Goal: Find specific page/section: Find specific page/section

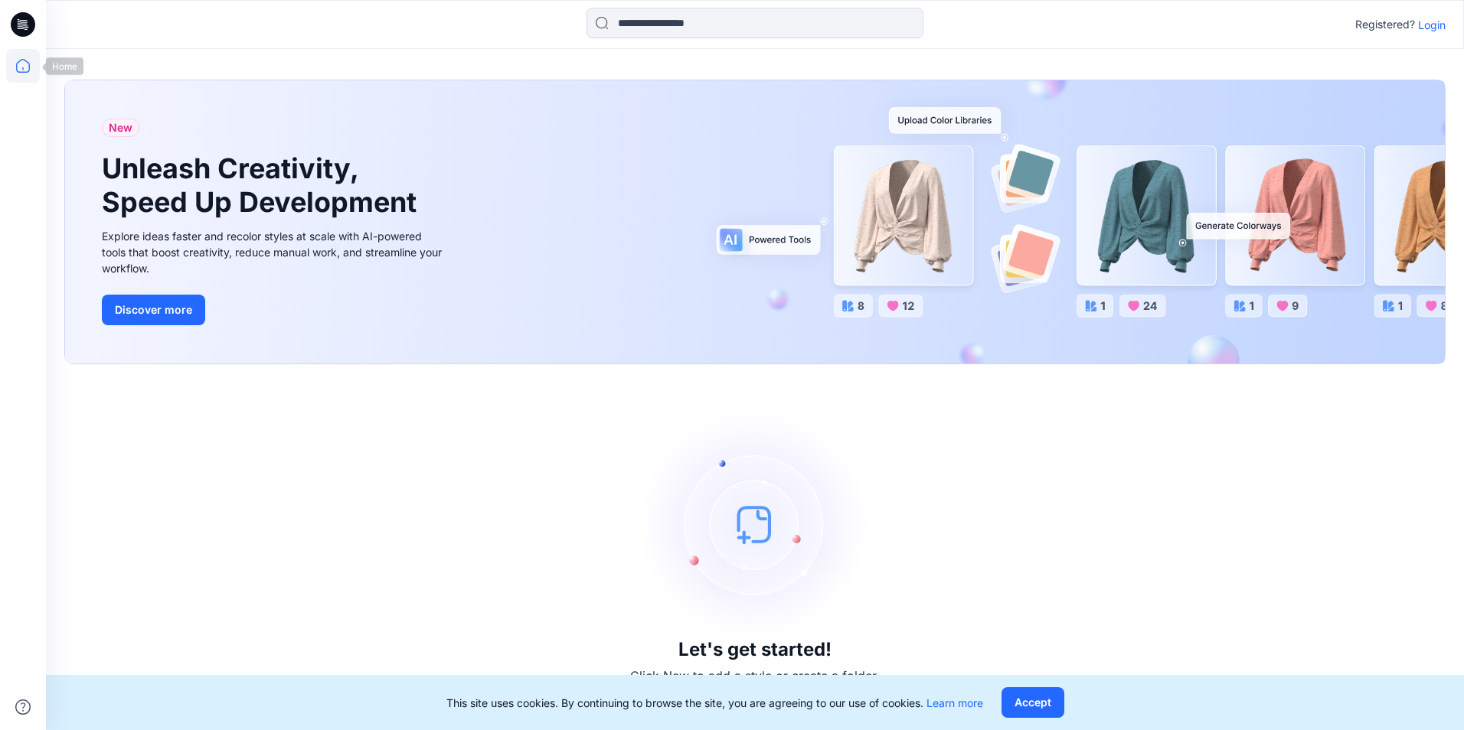
click at [26, 73] on icon at bounding box center [23, 66] width 34 height 34
click at [1423, 27] on p "Login" at bounding box center [1432, 25] width 28 height 16
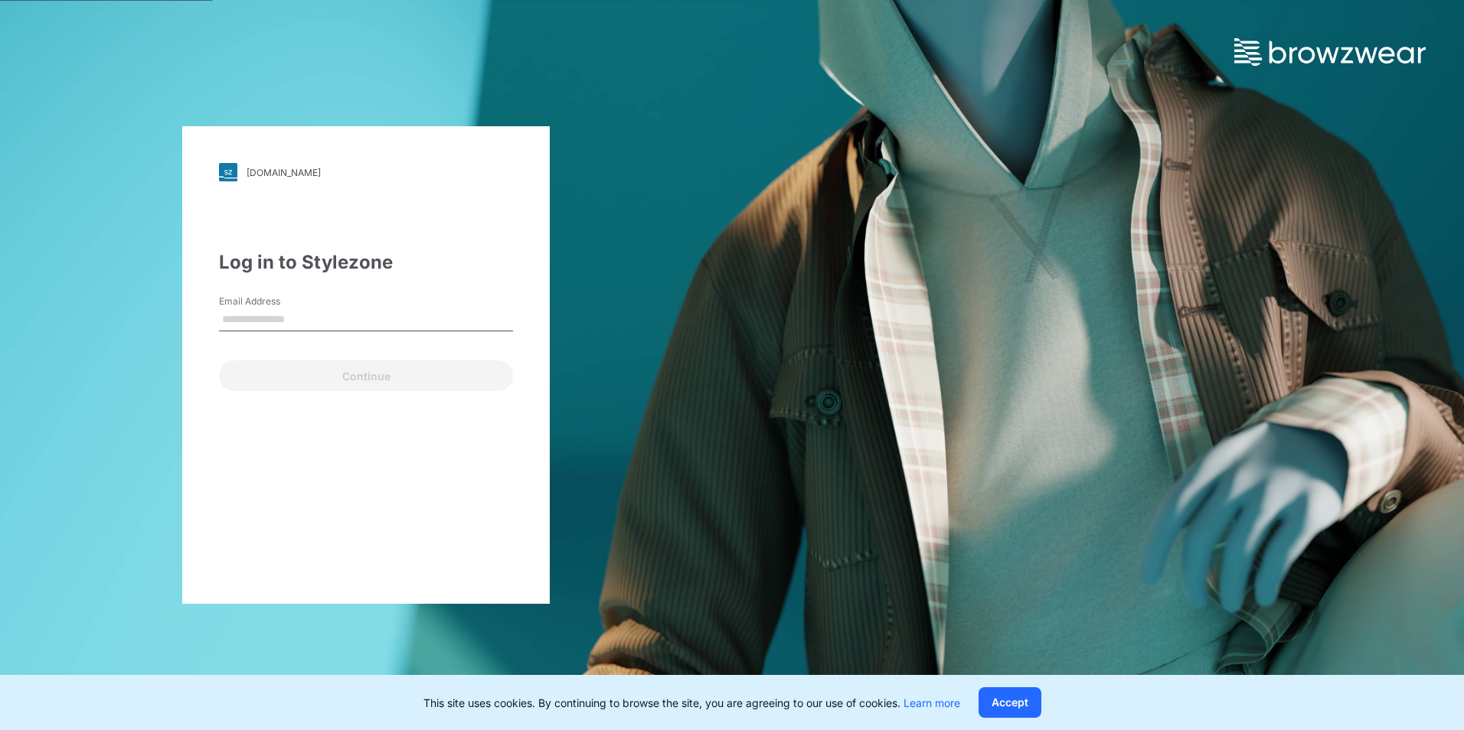
click at [355, 322] on input "Email Address" at bounding box center [366, 320] width 294 height 23
type input "**********"
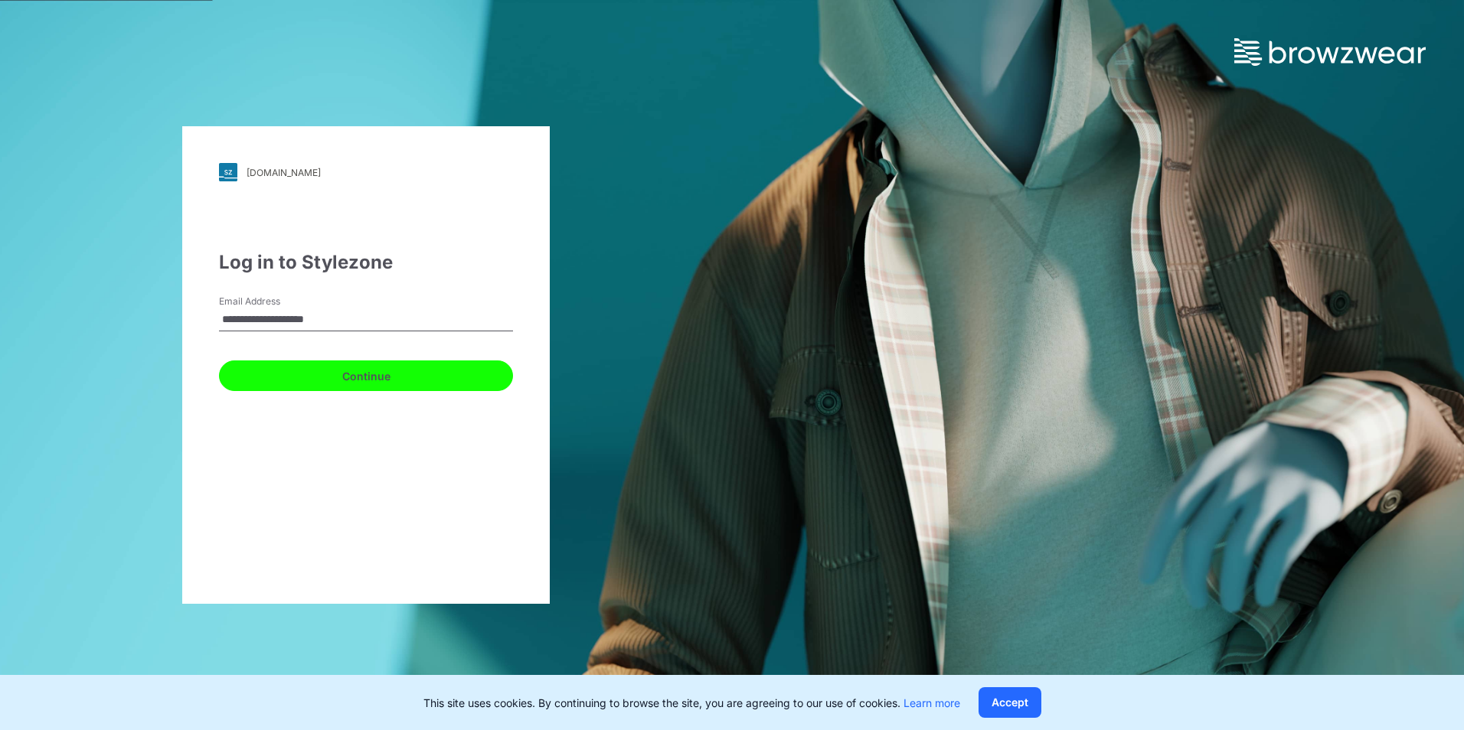
click at [358, 385] on button "Continue" at bounding box center [366, 376] width 294 height 31
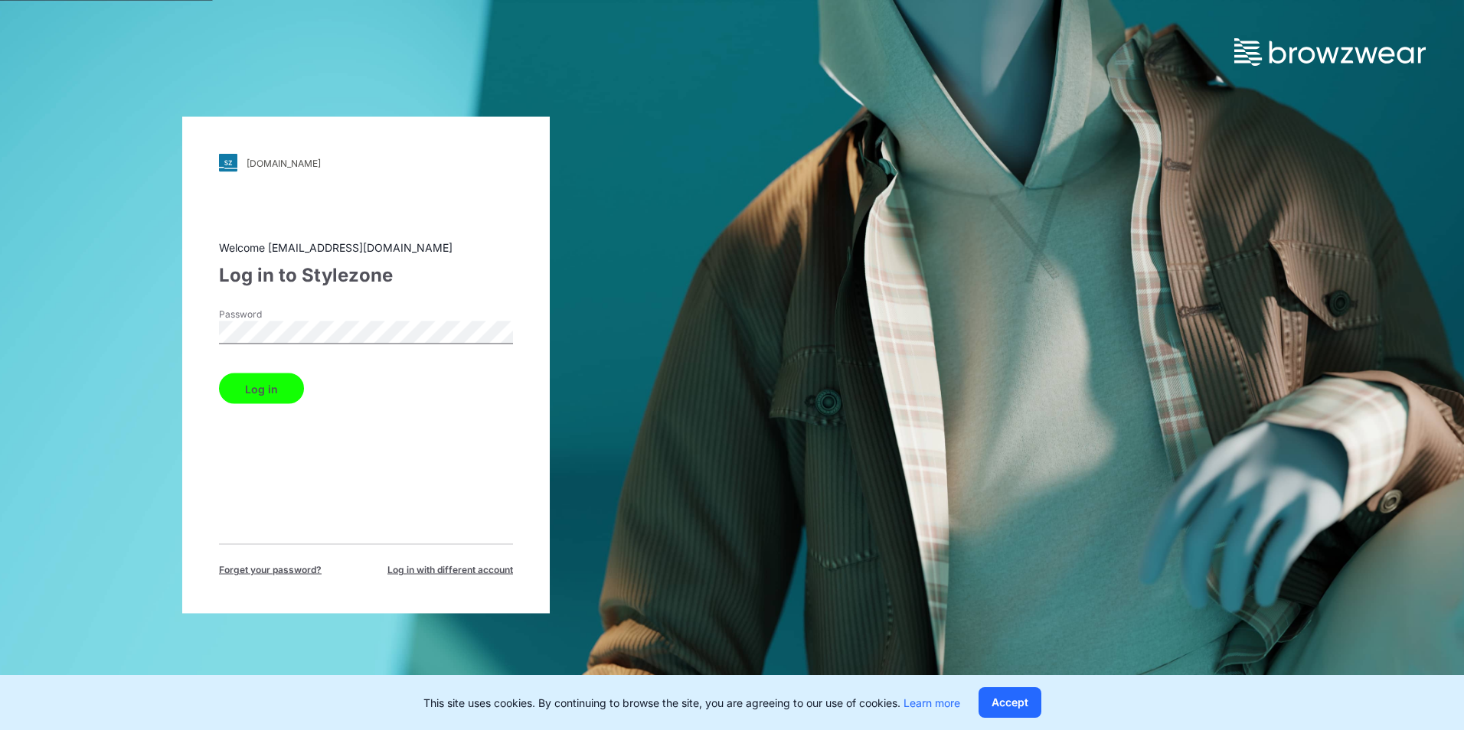
click at [274, 380] on button "Log in" at bounding box center [261, 389] width 85 height 31
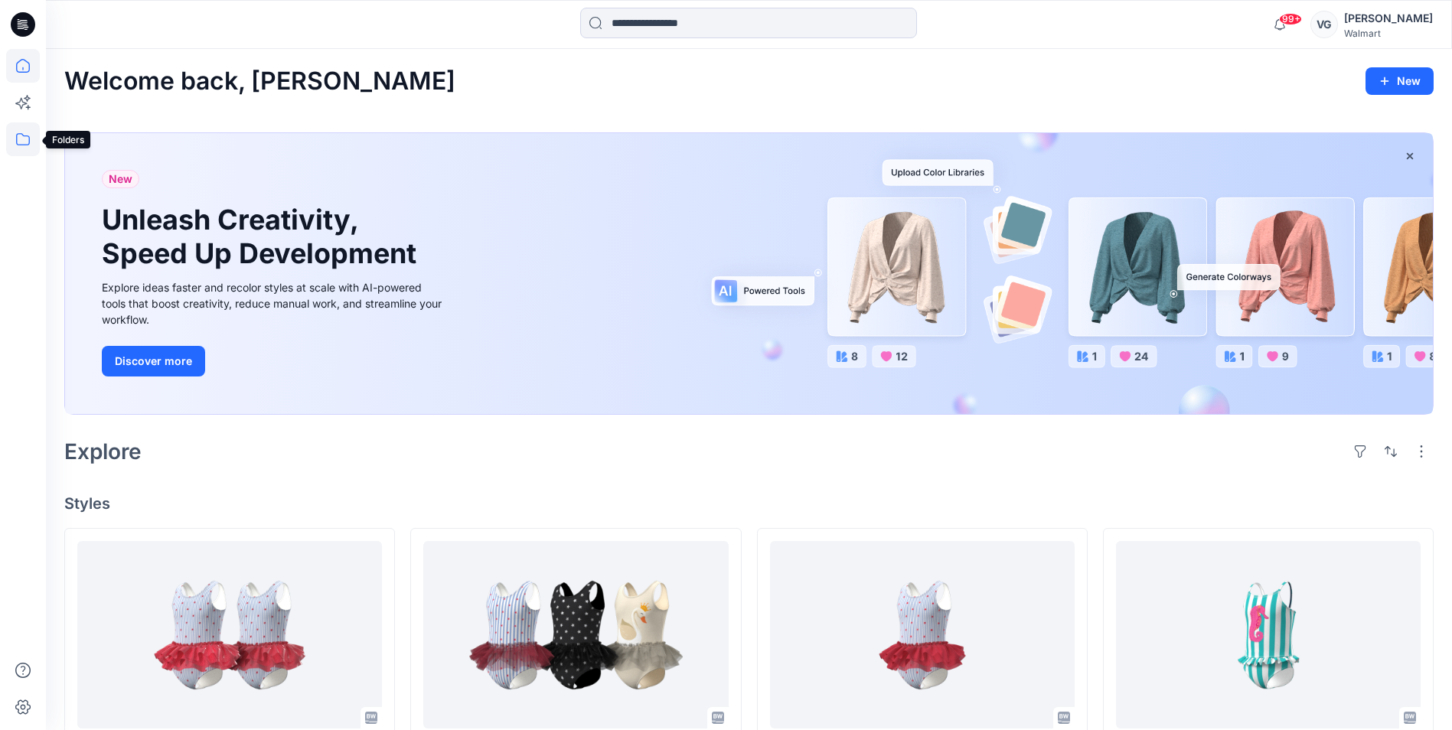
click at [31, 146] on icon at bounding box center [23, 139] width 34 height 34
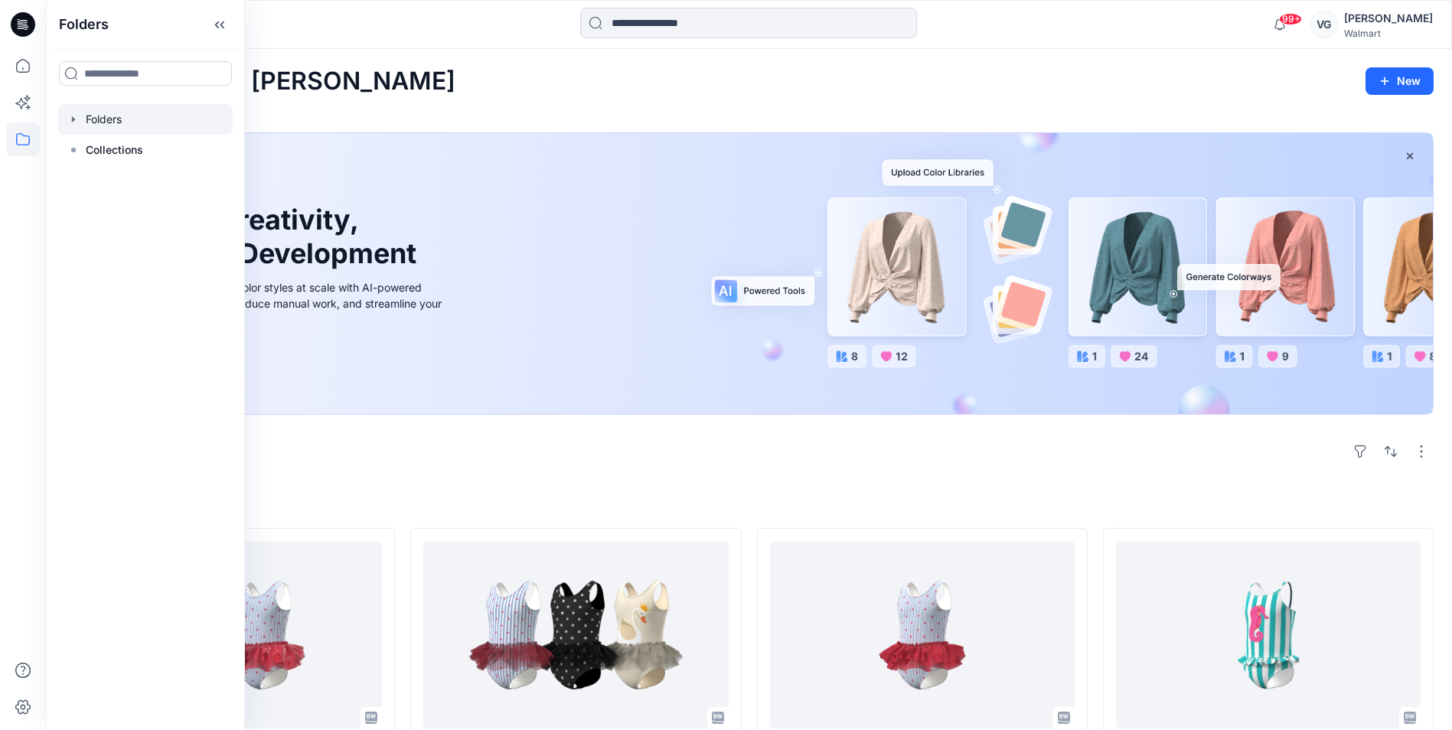
click at [106, 117] on div at bounding box center [145, 119] width 175 height 31
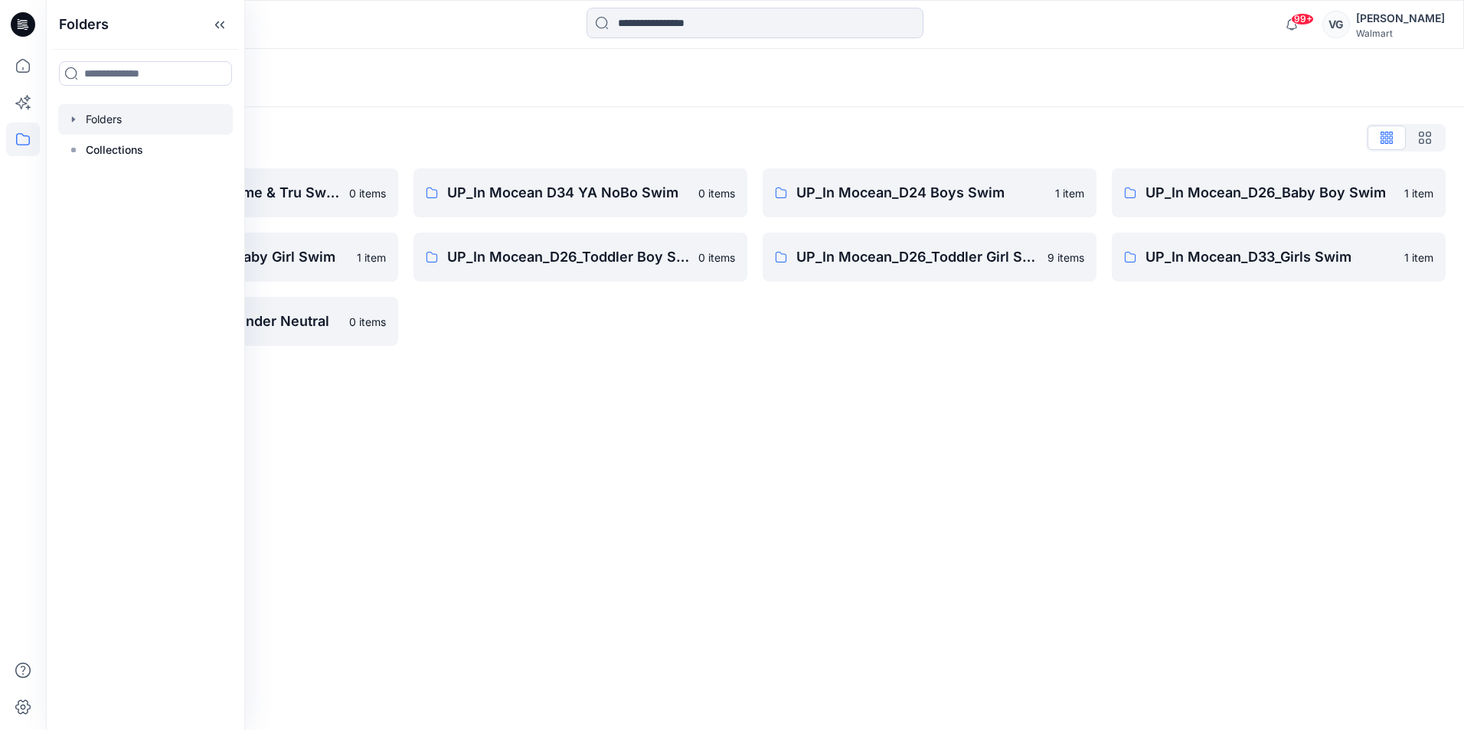
click at [726, 370] on div "Folders Folders List UP_In Mocean D34 Time & Tru Swim 0 items UP_In Mocean_D26_…" at bounding box center [755, 389] width 1418 height 681
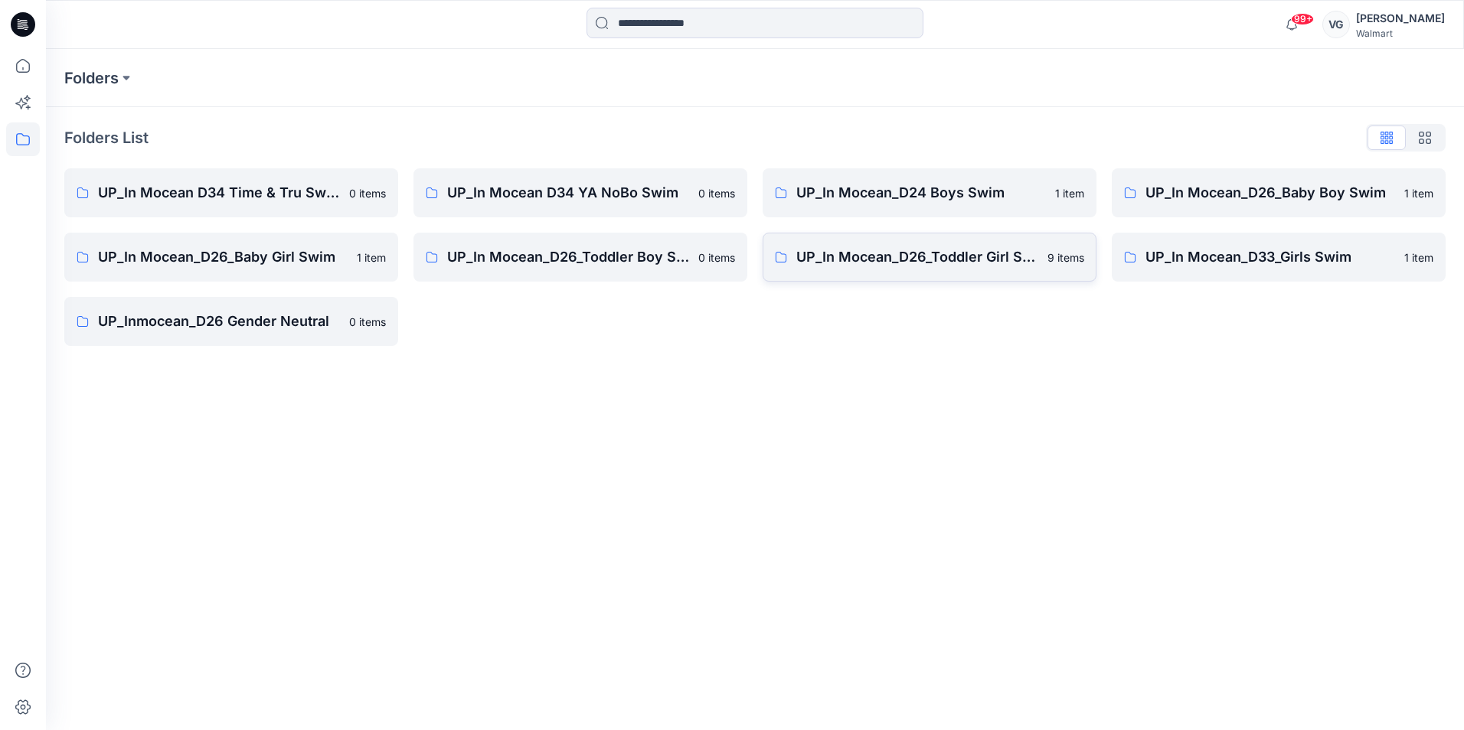
click at [987, 269] on link "UP_In Mocean_D26_Toddler Girl Swim 9 items" at bounding box center [930, 257] width 334 height 49
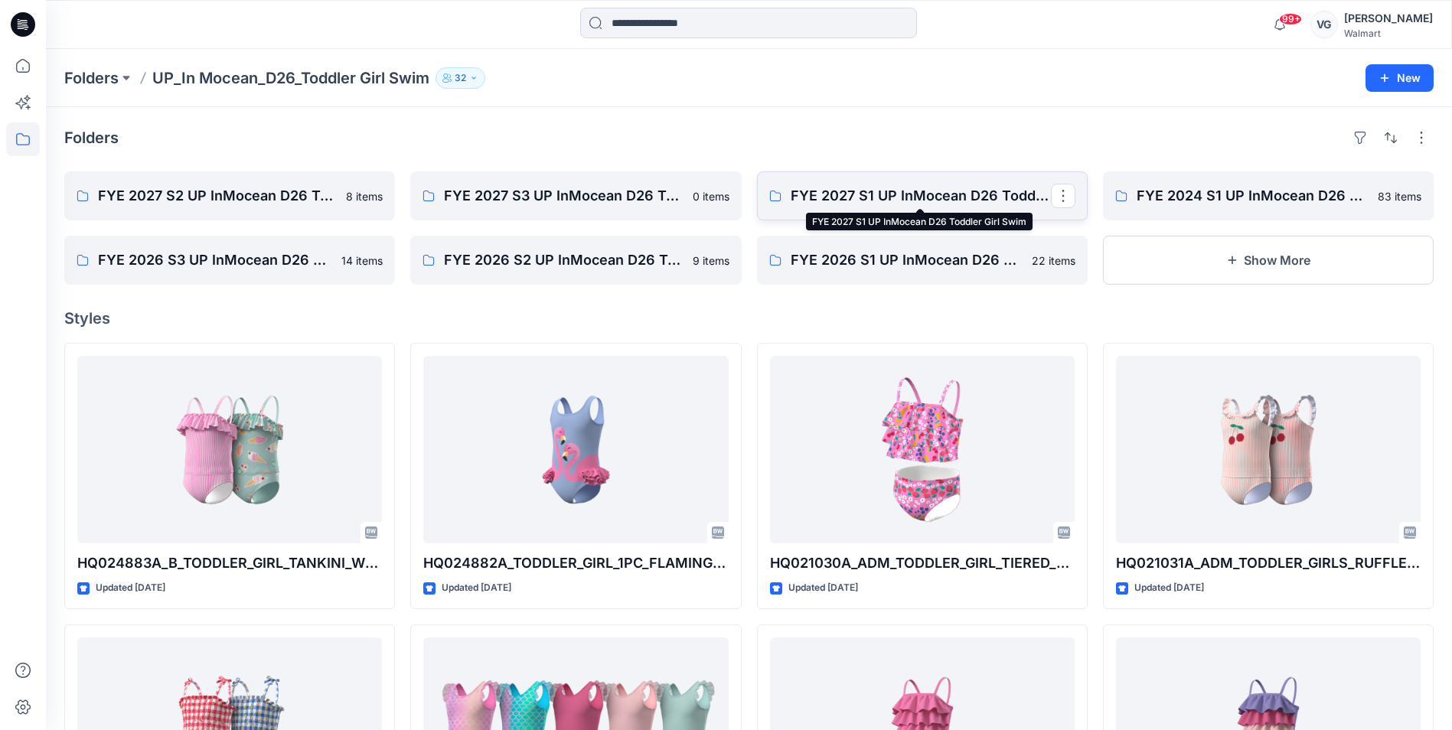
click at [969, 206] on p "FYE 2027 S1 UP InMocean D26 Toddler Girl Swim" at bounding box center [921, 195] width 260 height 21
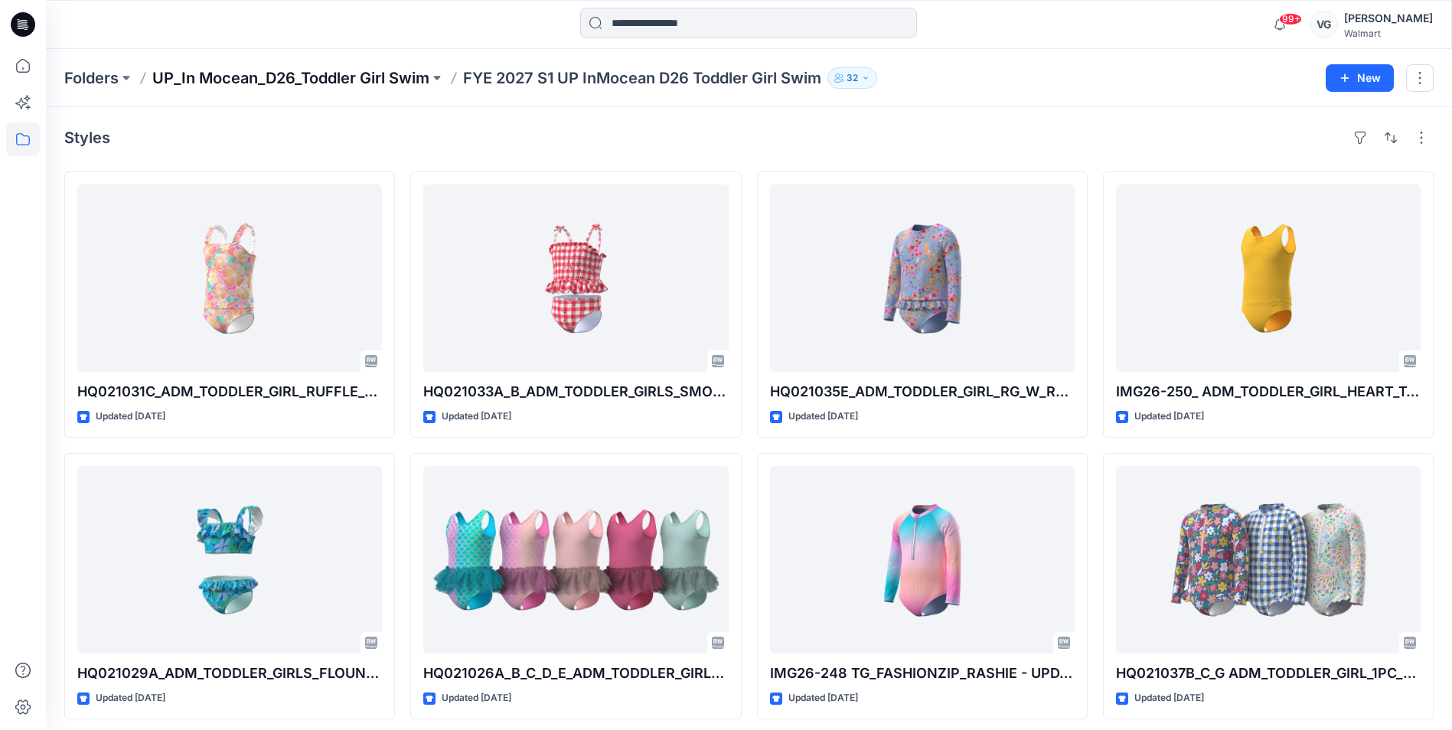
click at [369, 73] on p "UP_In Mocean_D26_Toddler Girl Swim" at bounding box center [290, 77] width 277 height 21
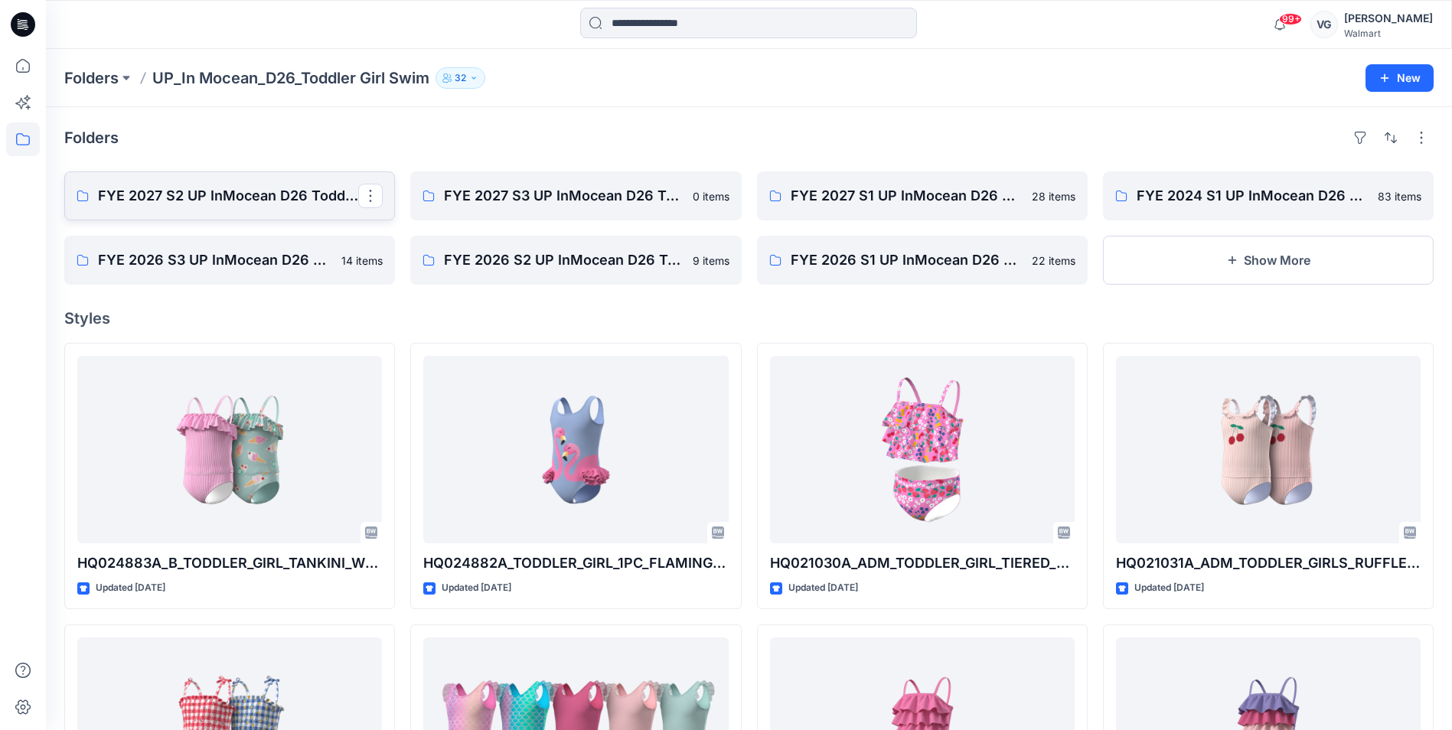
click at [301, 199] on p "FYE 2027 S2 UP InMocean D26 Toddler Girl Swim" at bounding box center [228, 195] width 260 height 21
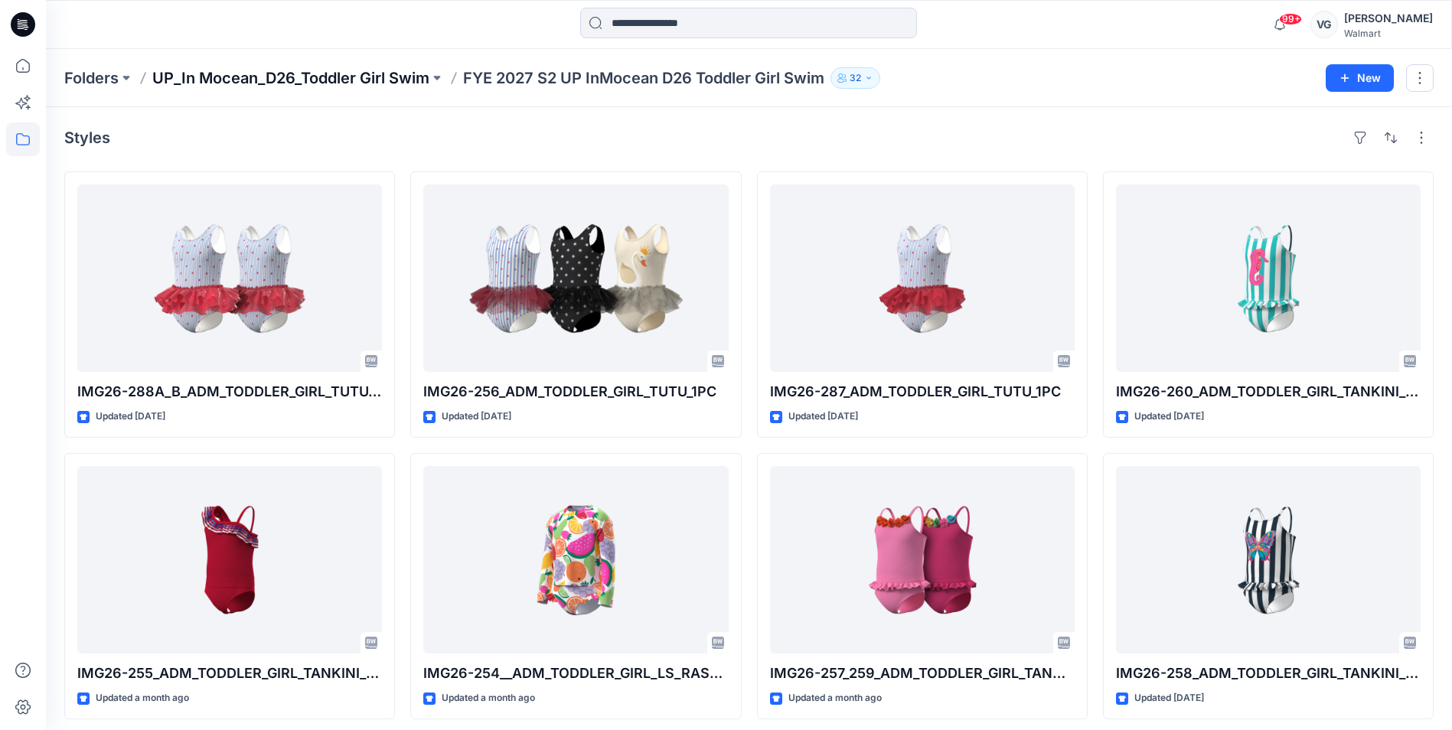
click at [370, 74] on p "UP_In Mocean_D26_Toddler Girl Swim" at bounding box center [290, 77] width 277 height 21
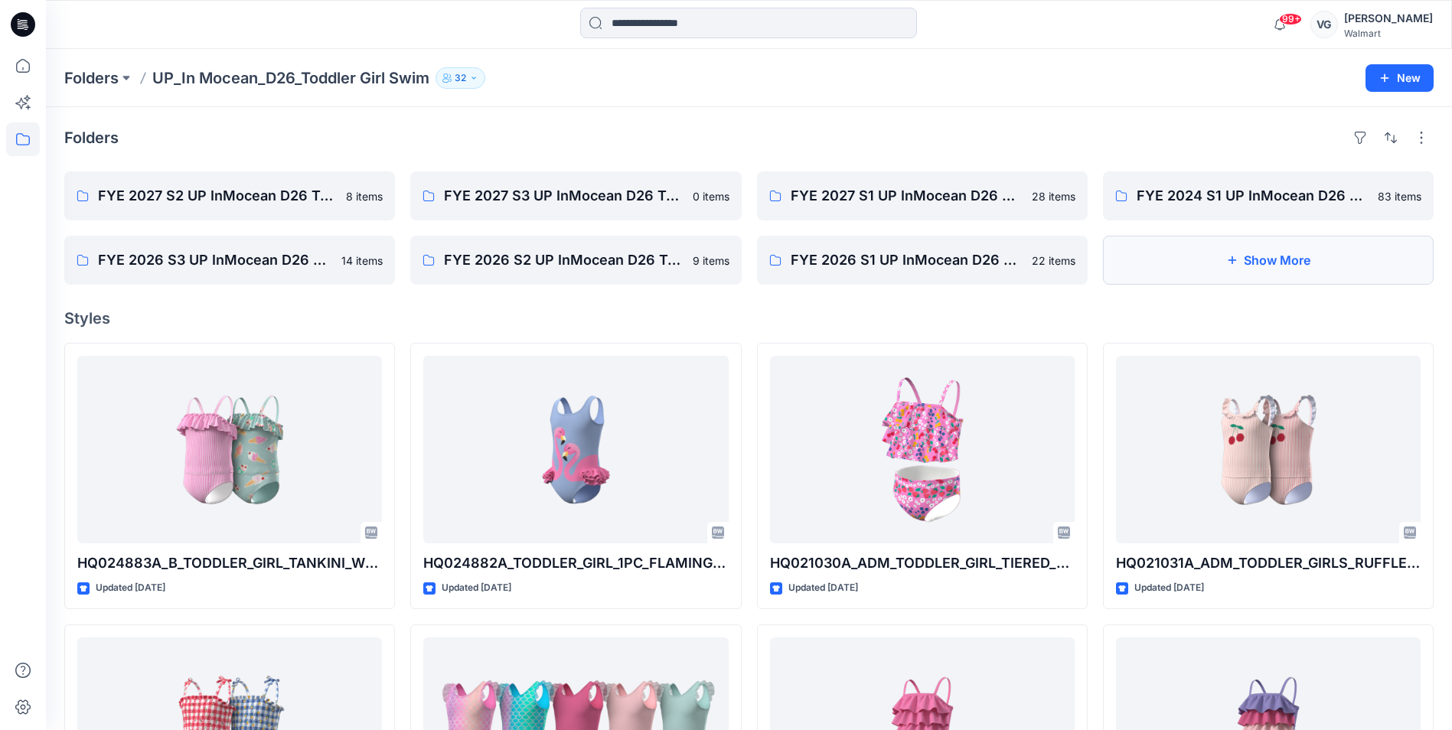
click at [1230, 273] on button "Show More" at bounding box center [1268, 260] width 331 height 49
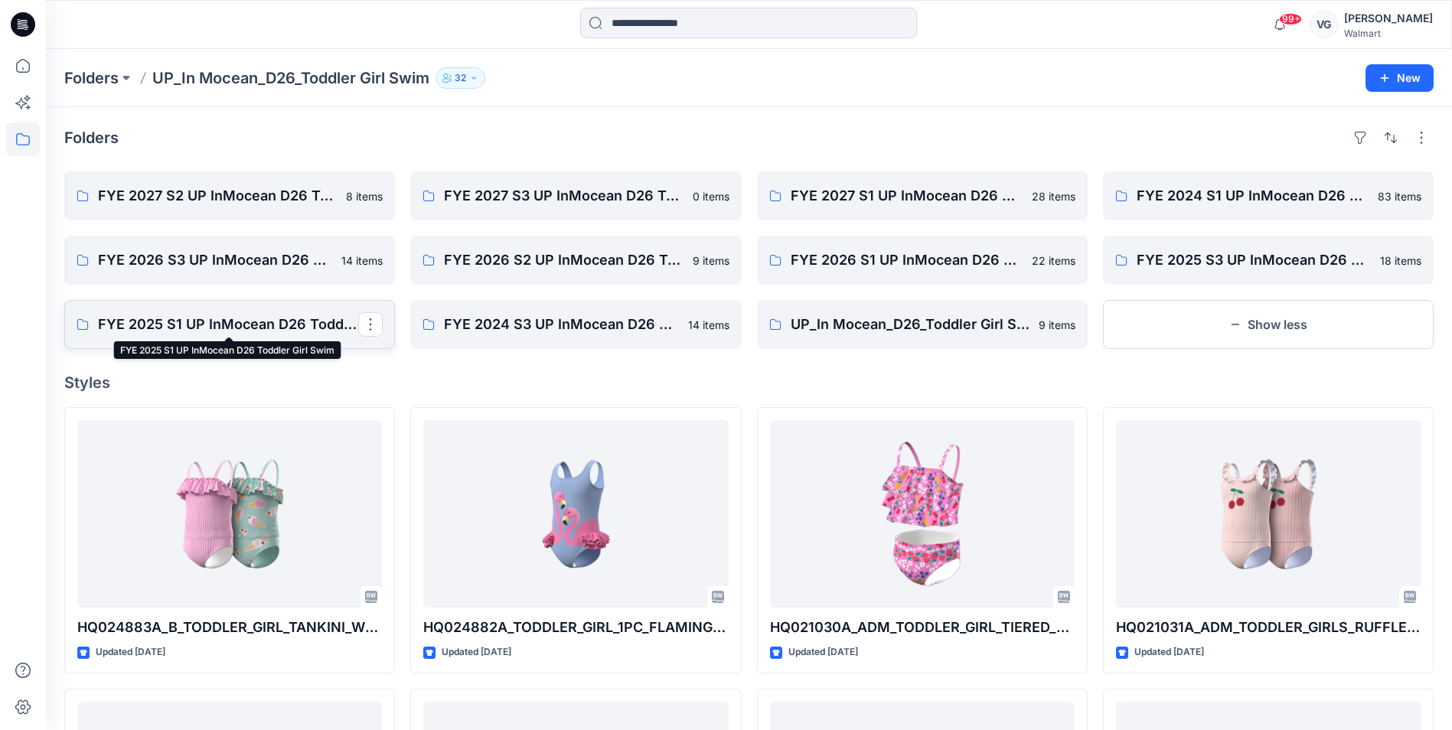
click at [197, 333] on p "FYE 2025 S1 UP InMocean D26 Toddler Girl Swim" at bounding box center [228, 324] width 260 height 21
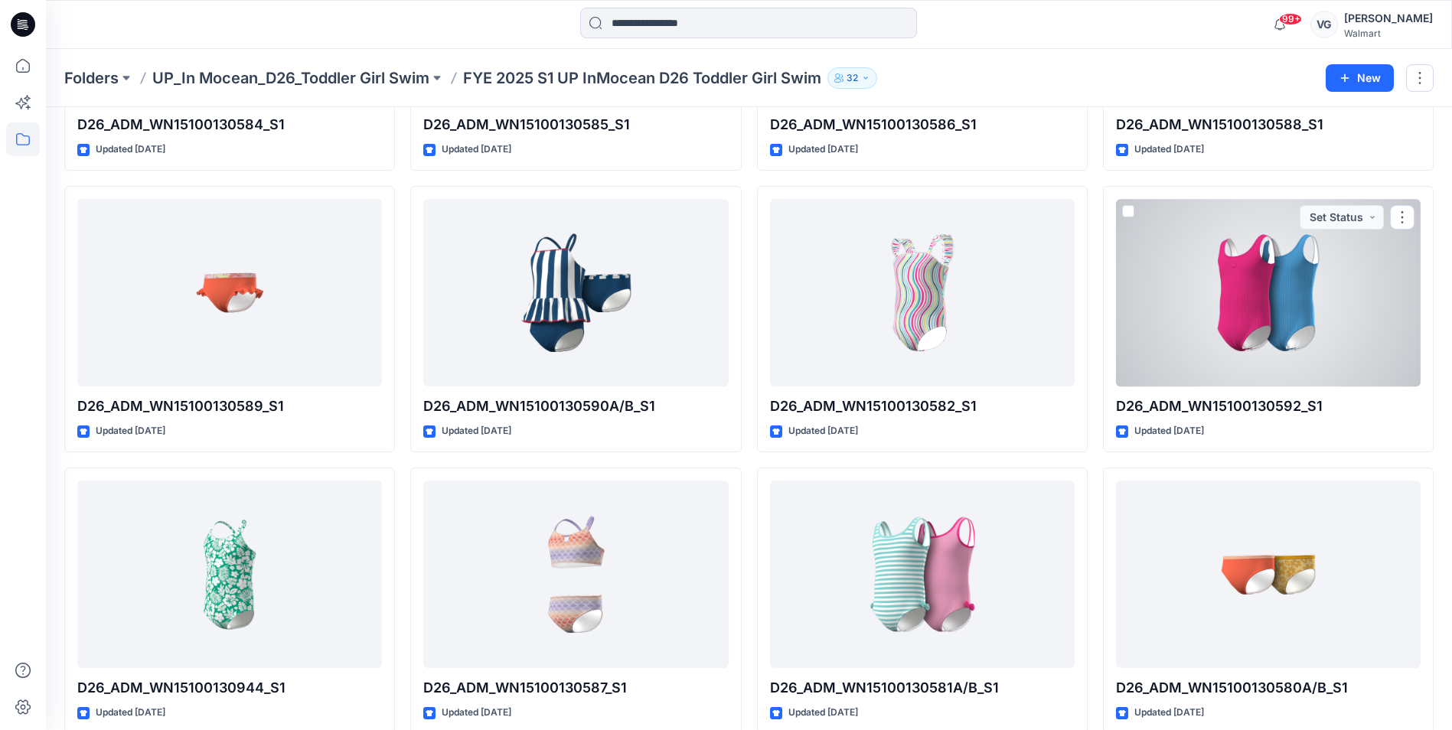
scroll to position [1135, 0]
